Goal: Obtain resource: Download file/media

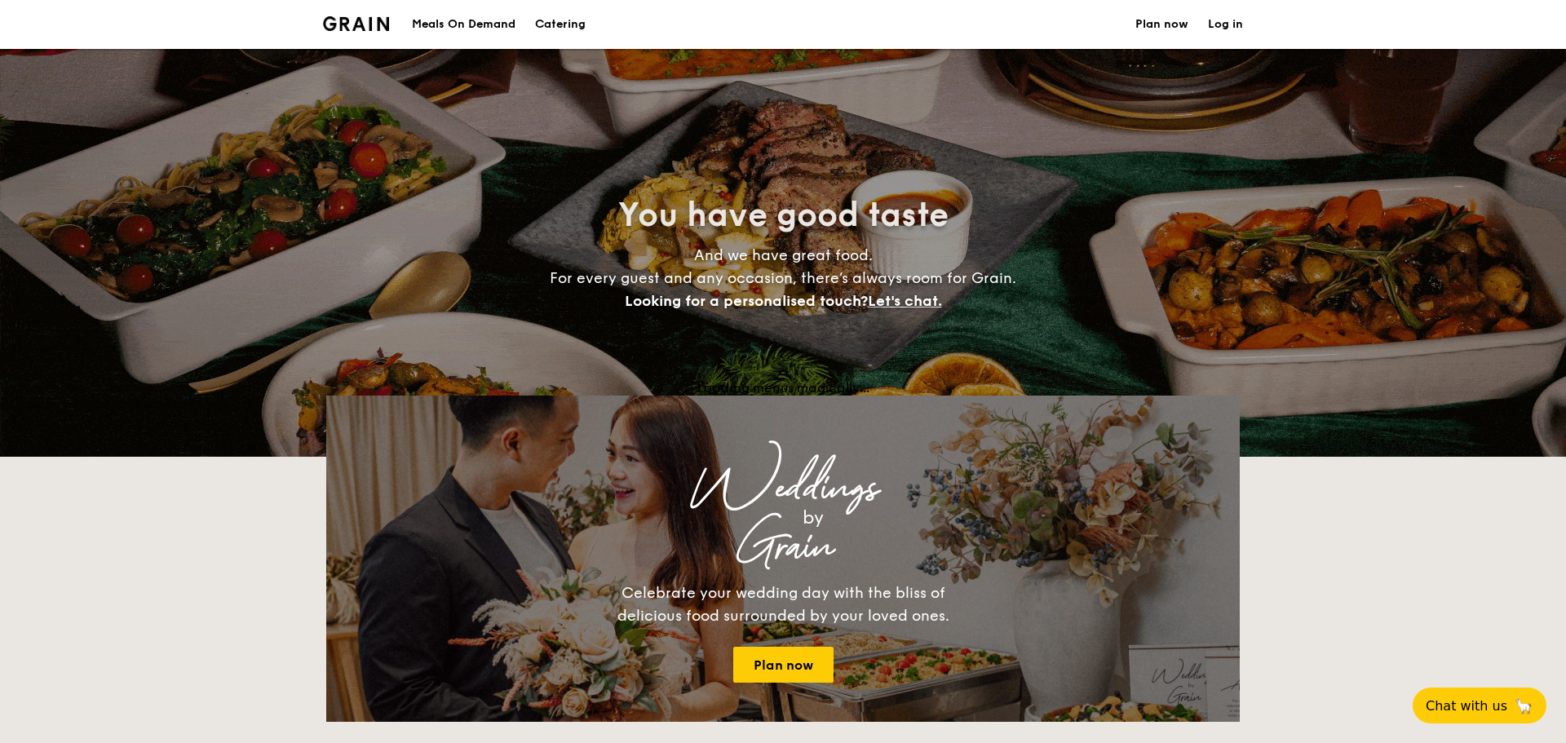
select select
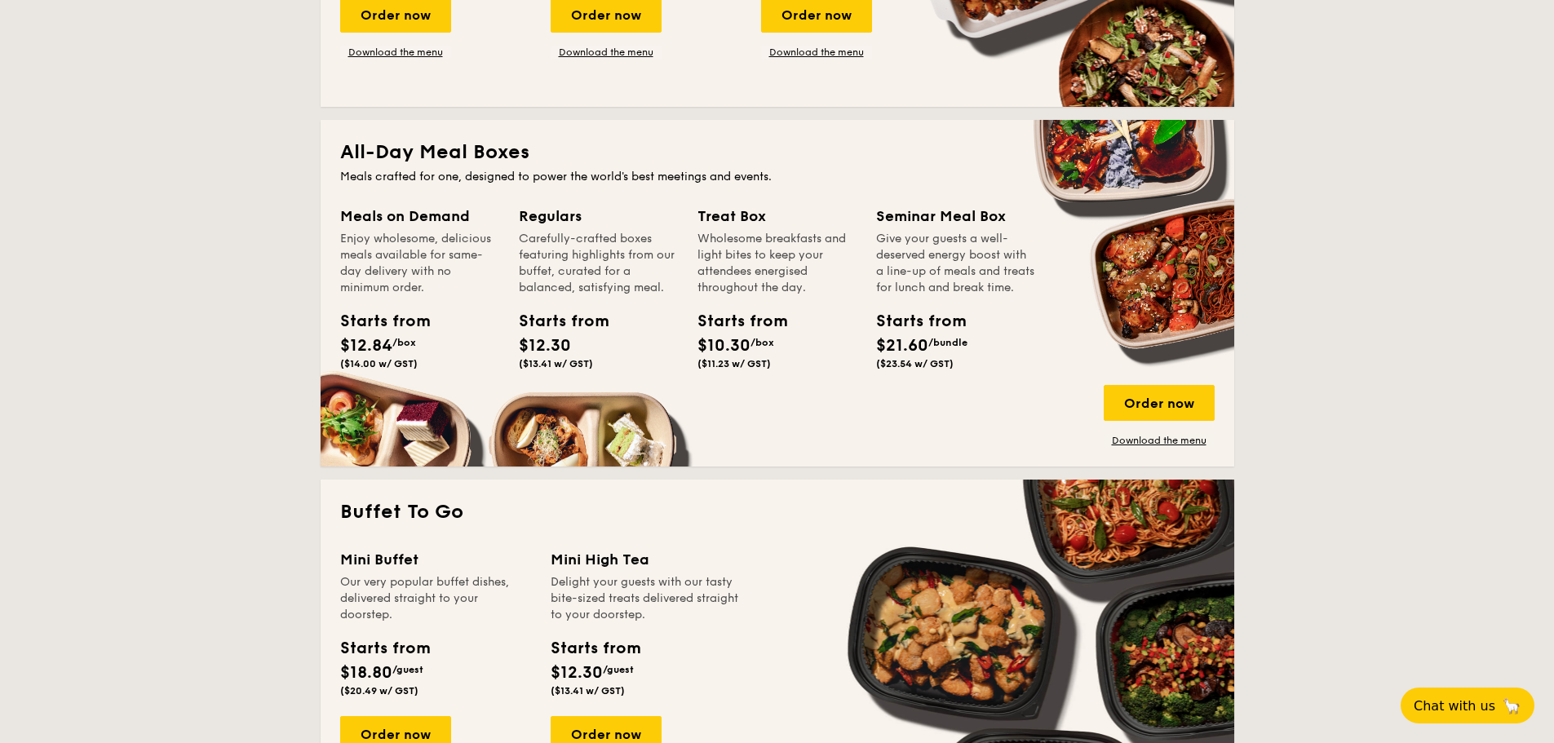
scroll to position [531, 0]
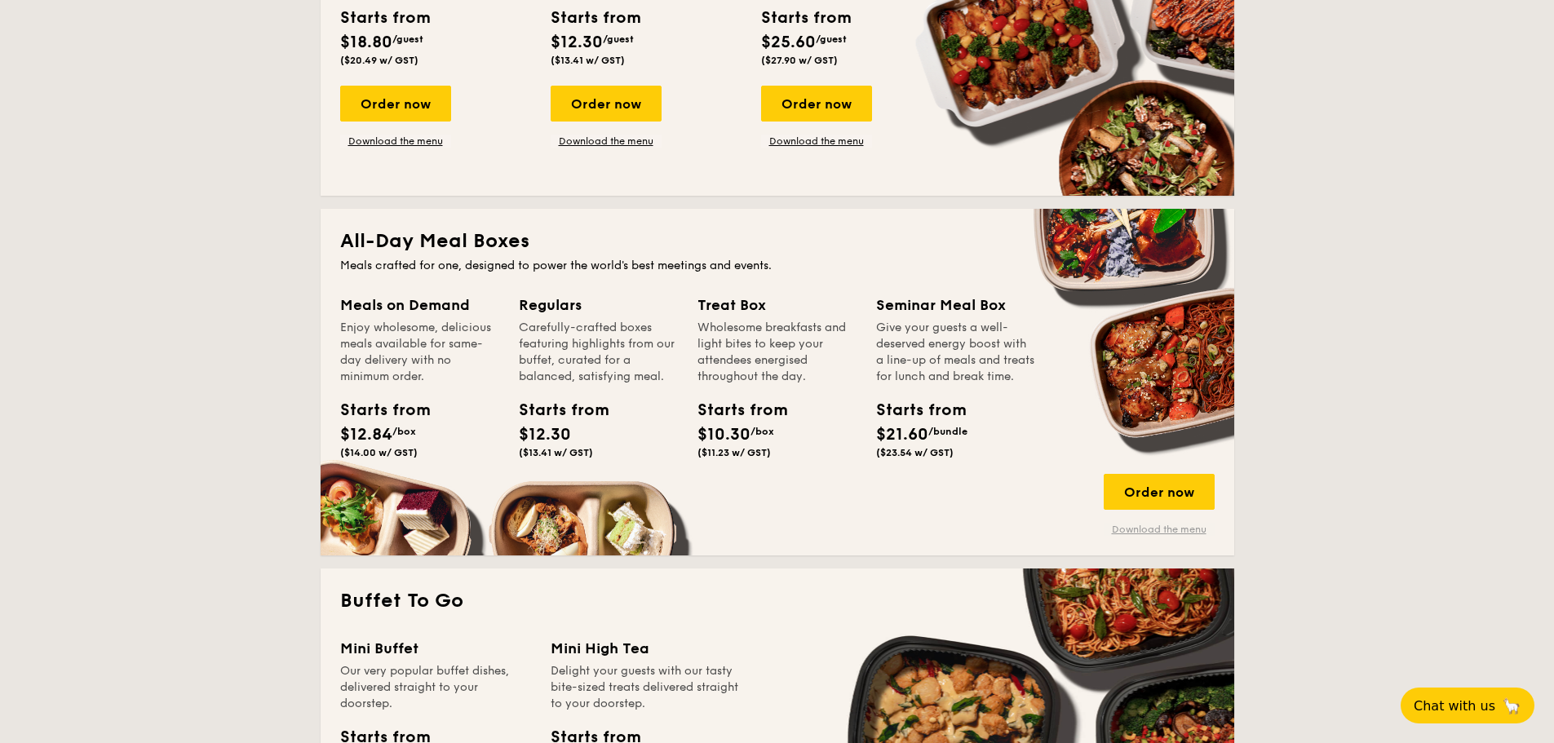
click at [1172, 530] on link "Download the menu" at bounding box center [1159, 529] width 111 height 13
